Goal: Check status: Check status

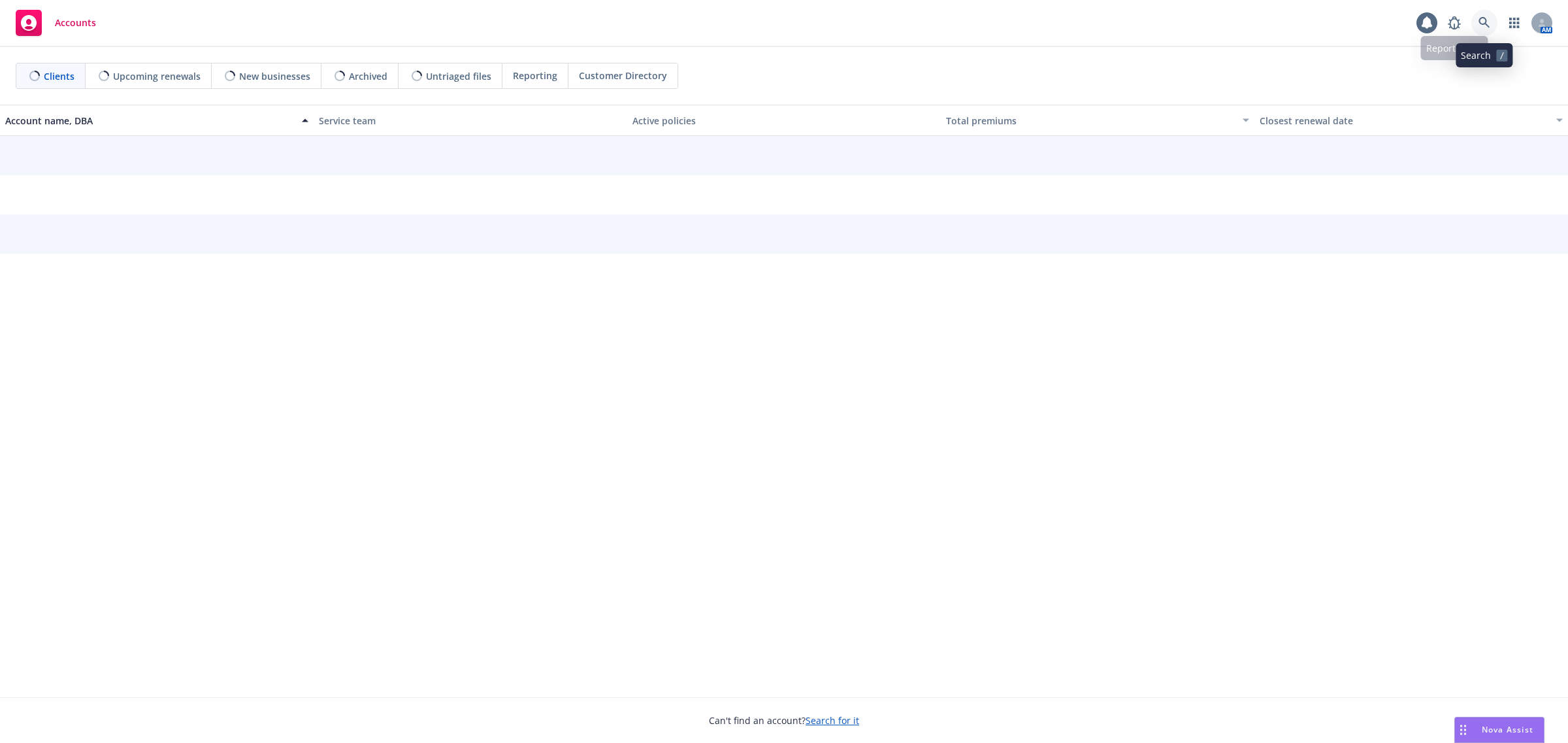
click at [1487, 25] on icon at bounding box center [1484, 22] width 11 height 11
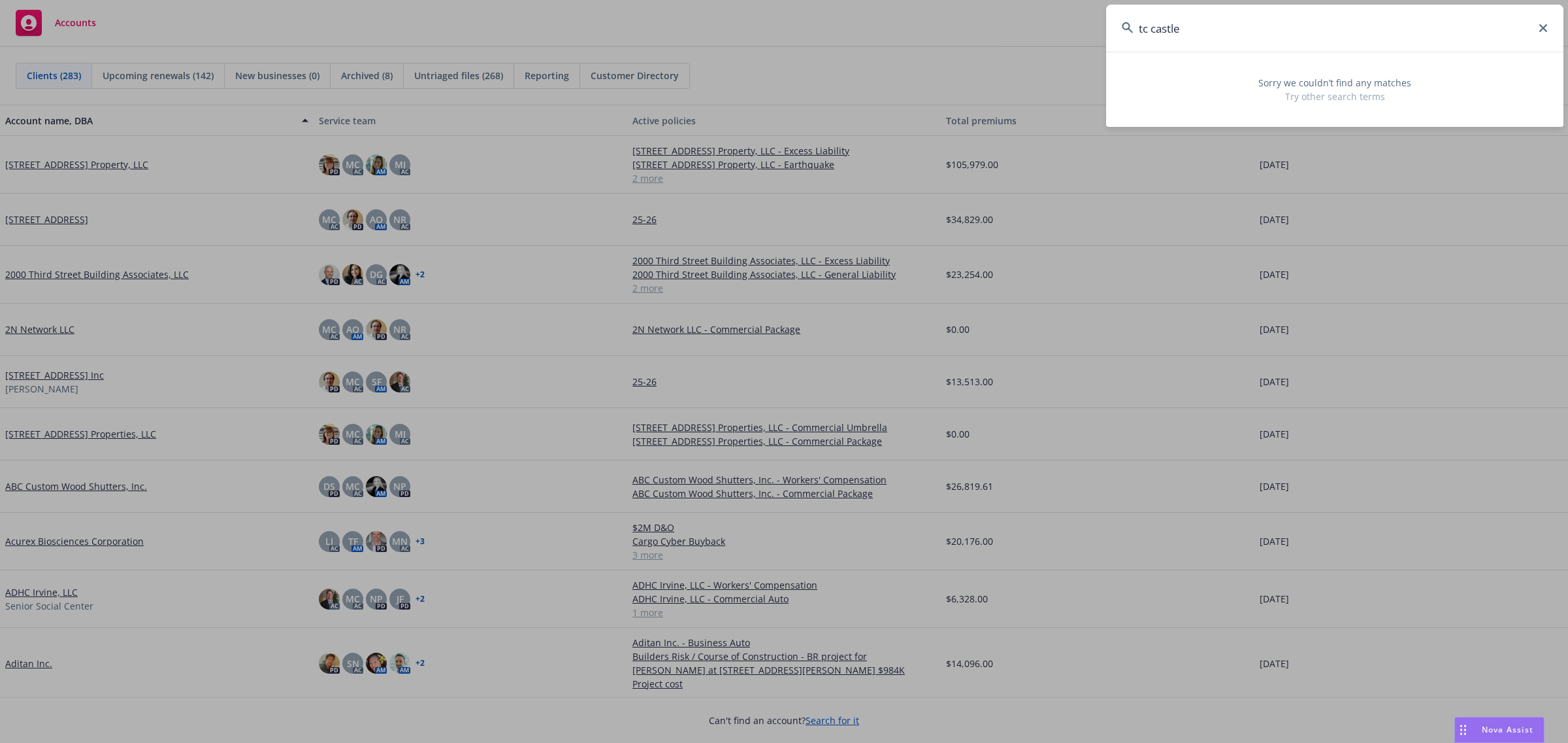
drag, startPoint x: 1246, startPoint y: 33, endPoint x: 989, endPoint y: 49, distance: 257.5
click at [989, 49] on div "tc castle Sorry we couldn’t find any matches Try other search terms" at bounding box center [784, 372] width 1568 height 743
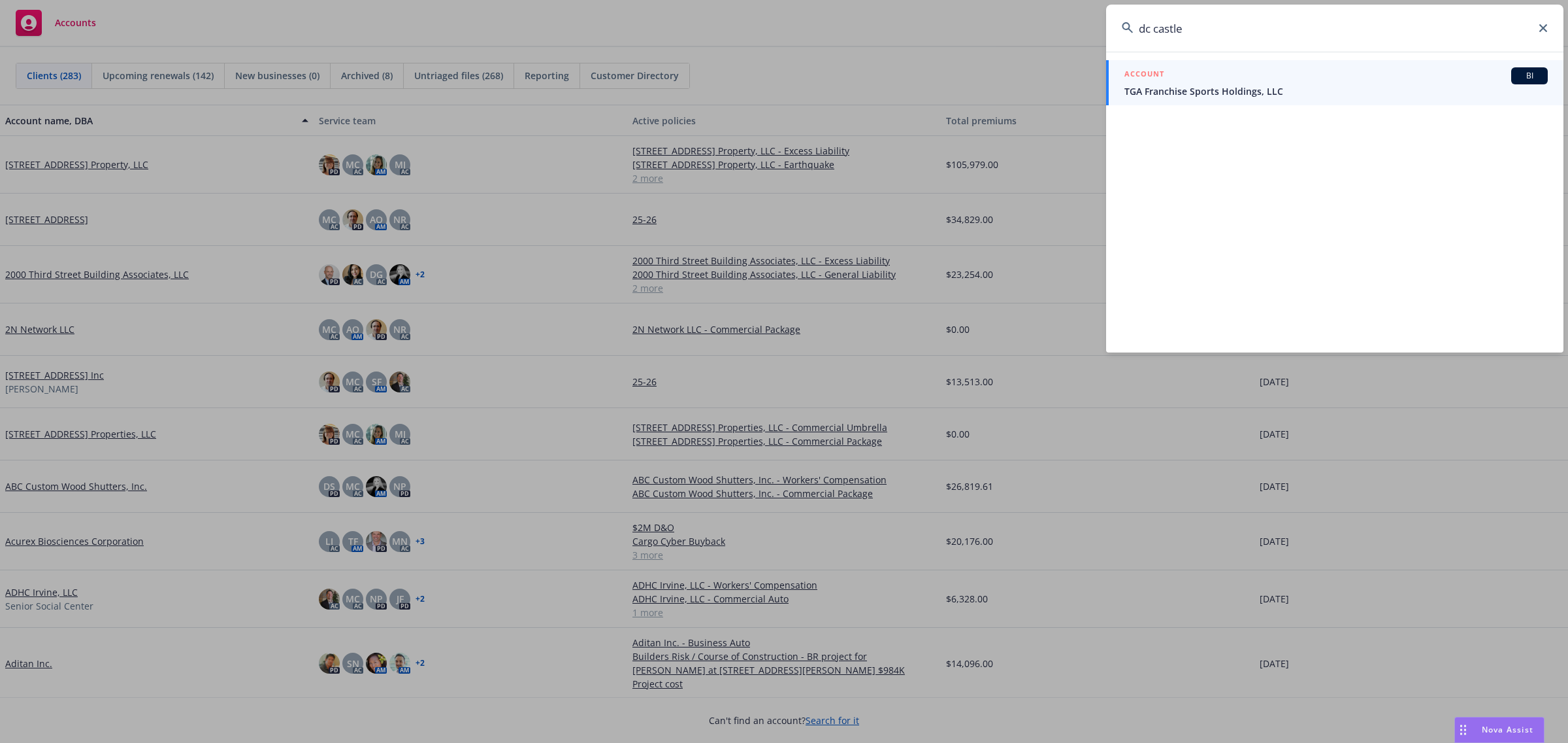
drag, startPoint x: 1217, startPoint y: 25, endPoint x: 1014, endPoint y: 27, distance: 203.0
click at [1014, 27] on div "dc castle ACCOUNT BI TGA Franchise Sports Holdings, LLC" at bounding box center [784, 372] width 1568 height 743
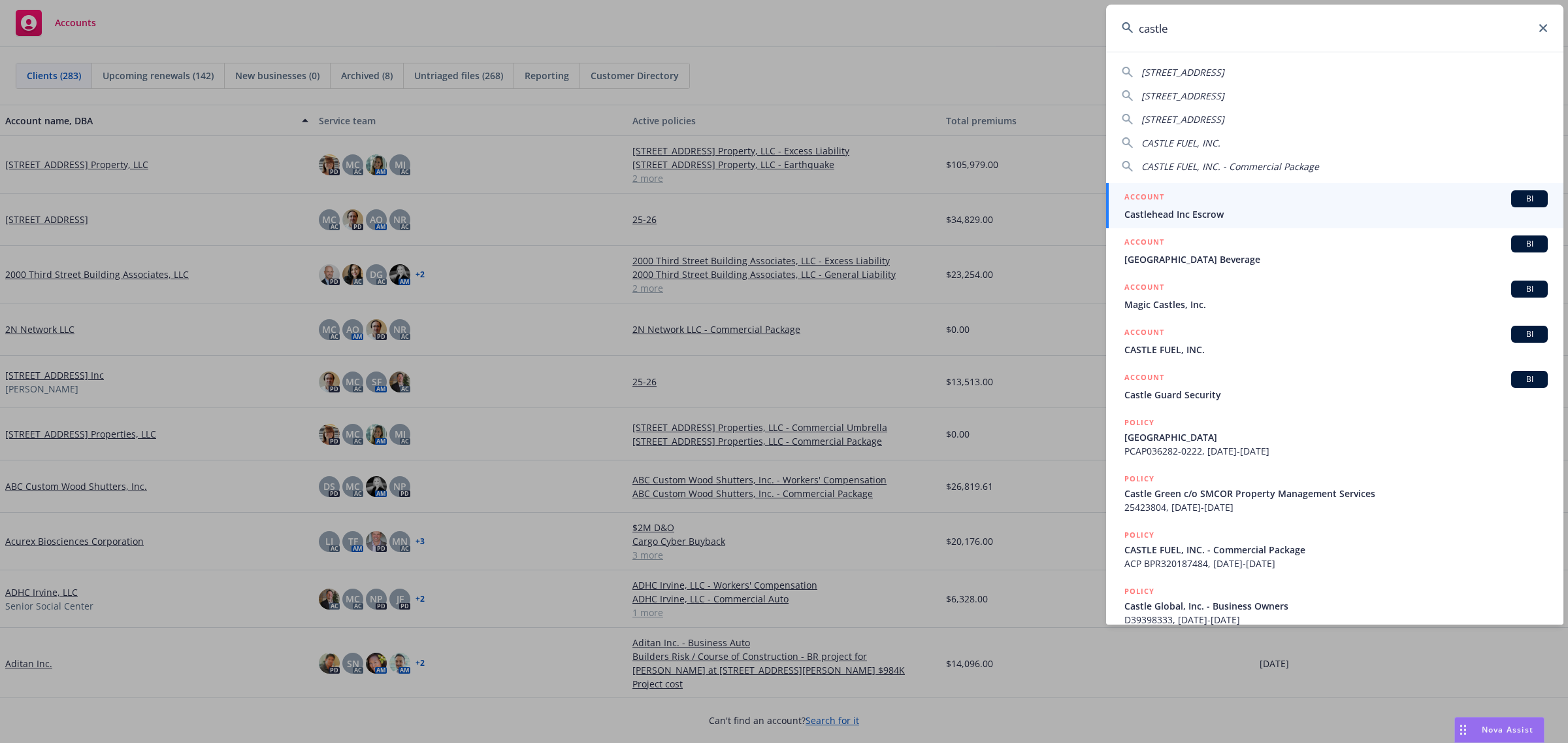
drag, startPoint x: 1214, startPoint y: 45, endPoint x: 1007, endPoint y: 46, distance: 207.0
click at [1008, 46] on div "[GEOGRAPHIC_DATA][STREET_ADDRESS][GEOGRAPHIC_DATA][STREET_ADDRESS] CASTLE FUEL,…" at bounding box center [784, 372] width 1568 height 743
click at [1255, 24] on input "castle" at bounding box center [1335, 28] width 458 height 47
drag, startPoint x: 1236, startPoint y: 34, endPoint x: 1041, endPoint y: 27, distance: 195.1
click at [1041, 27] on div "castle CASTLE FUEL, INC. CASTLE FUEL, INC. - Commercial Package Castle [GEOGRAP…" at bounding box center [784, 372] width 1568 height 743
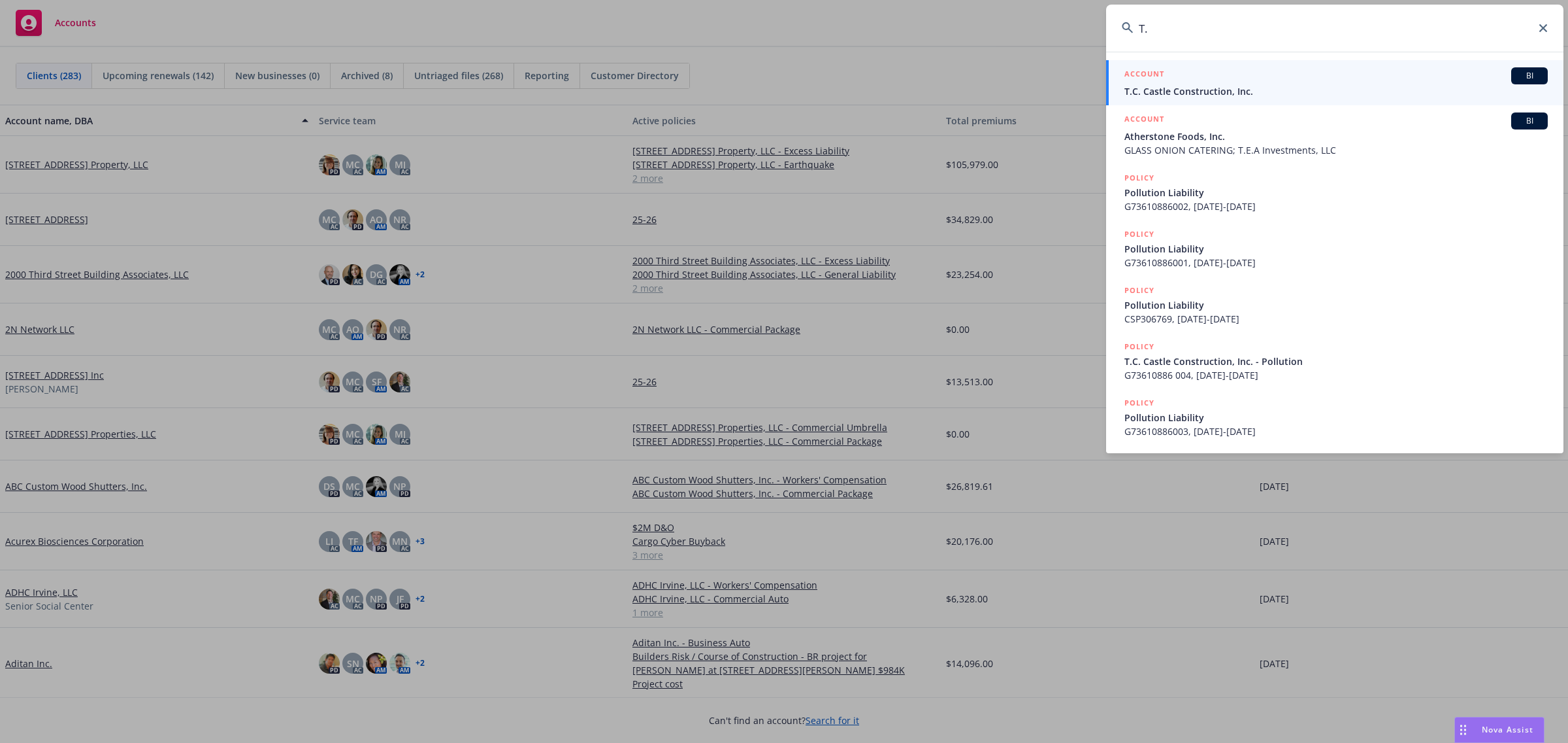
type input "T"
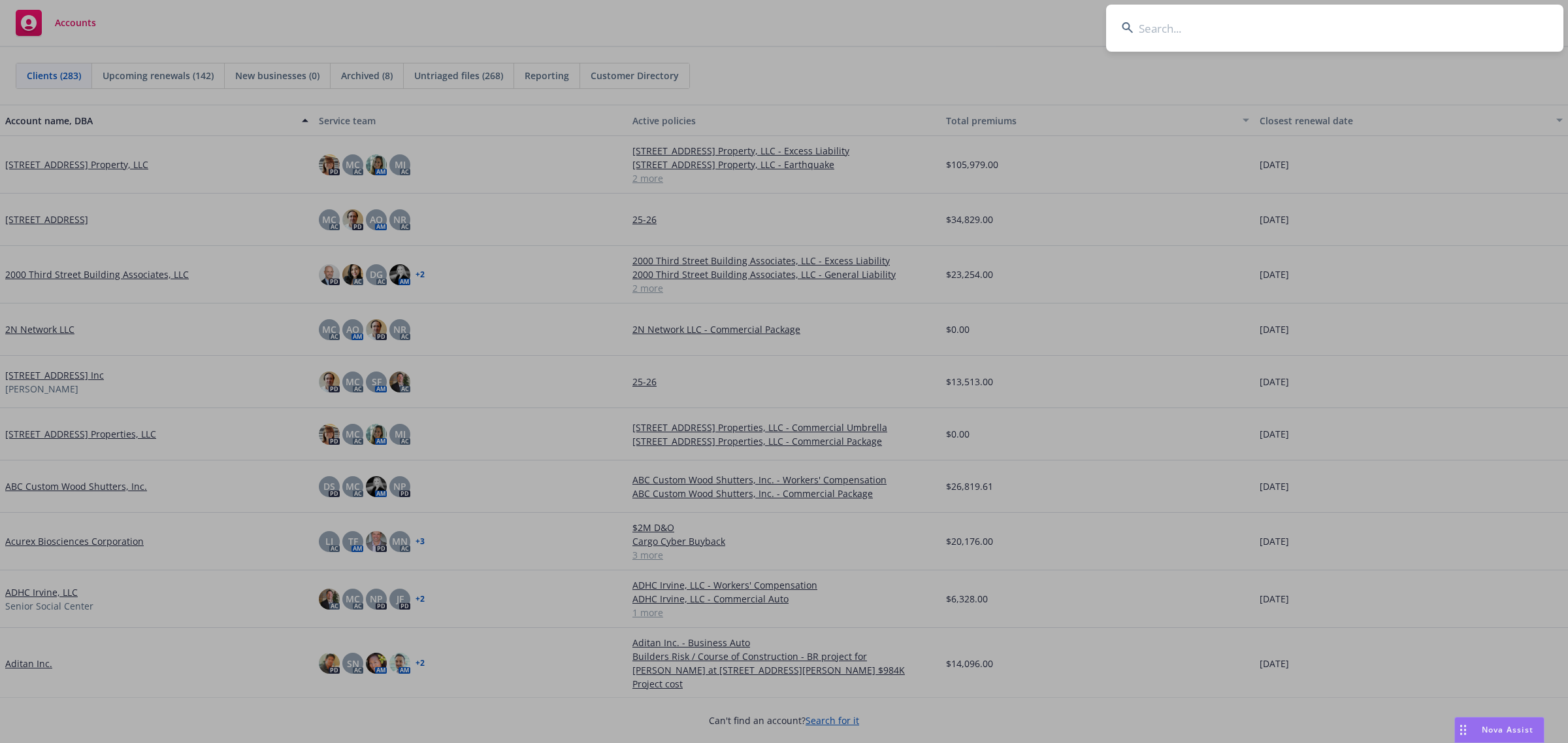
paste input "T.C. Castle Construction Inc"
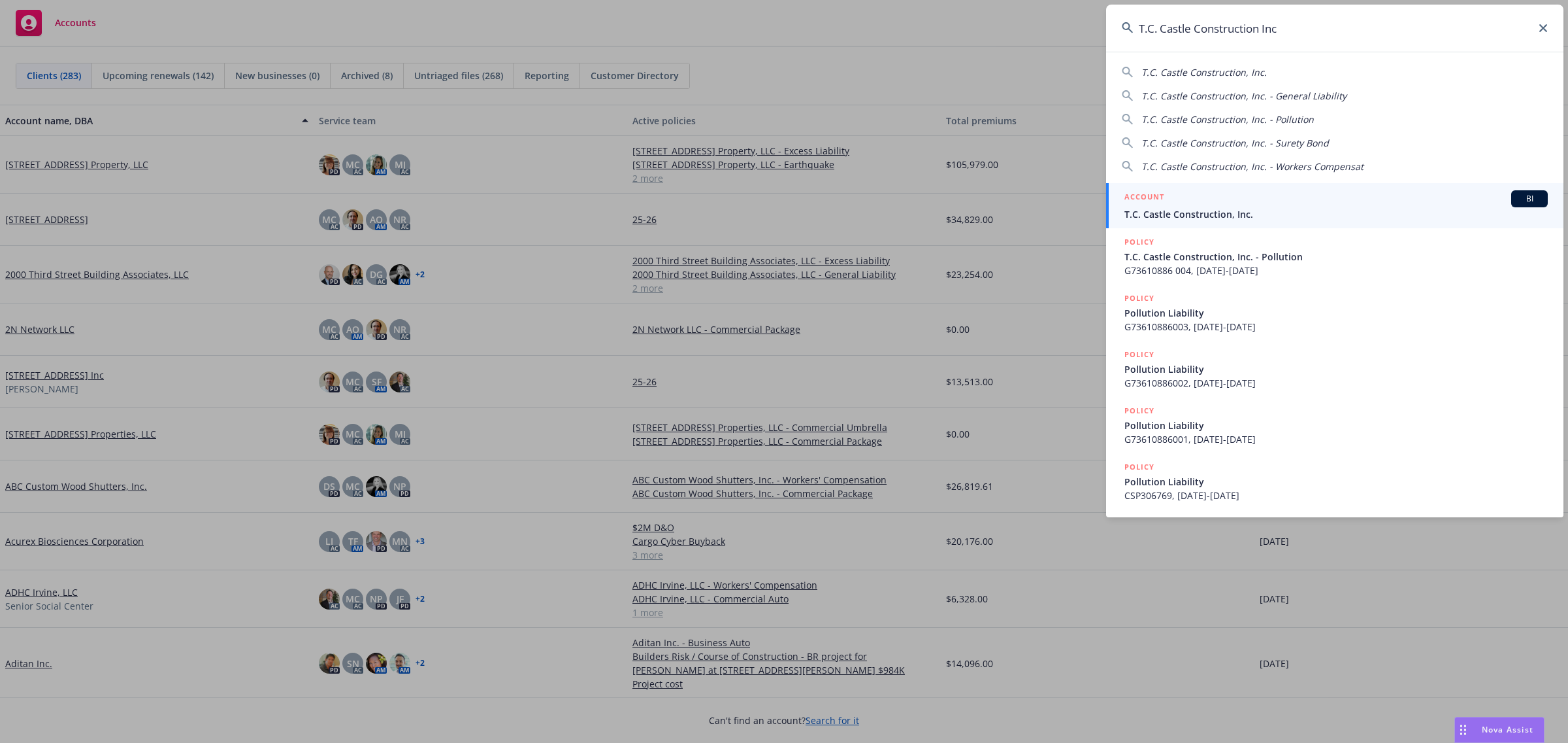
type input "T.C. Castle Construction Inc"
click at [1241, 207] on span "T.C. Castle Construction, Inc." at bounding box center [1336, 214] width 424 height 14
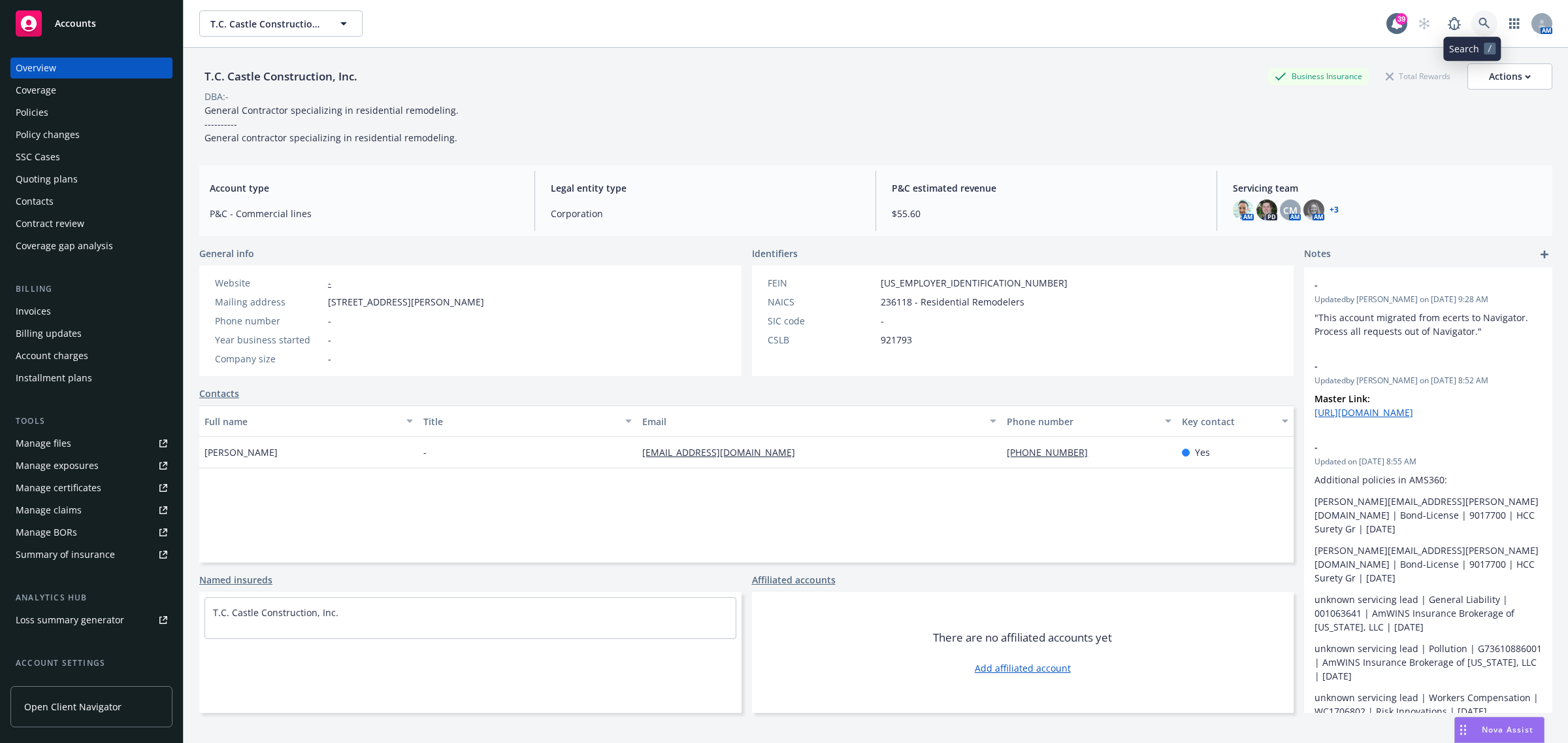
click at [1481, 30] on link at bounding box center [1484, 23] width 26 height 26
click at [86, 180] on div "Quoting plans" at bounding box center [91, 179] width 151 height 21
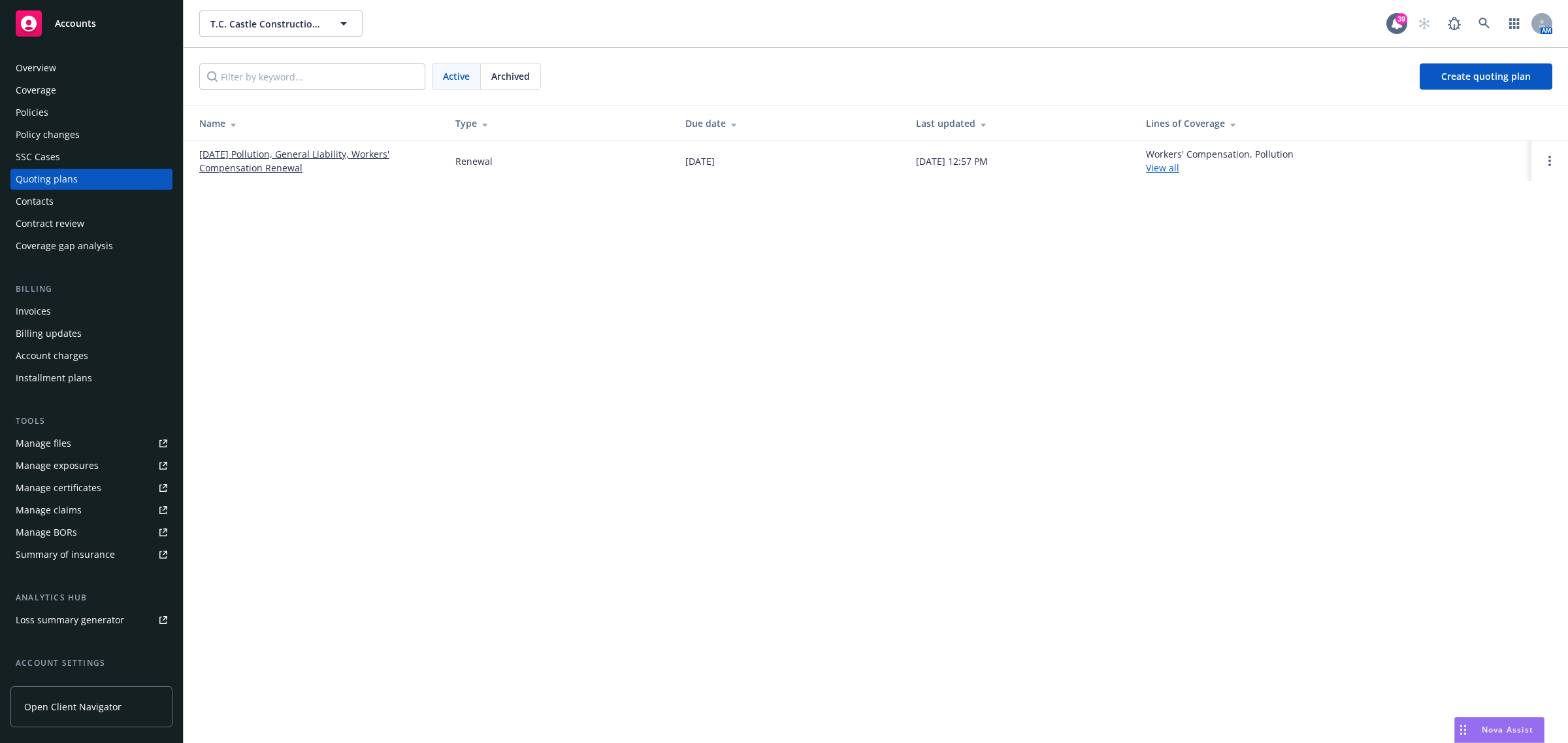
click at [258, 170] on link "[DATE] Pollution, General Liability, Workers' Compensation Renewal" at bounding box center [317, 161] width 235 height 27
